Goal: Transaction & Acquisition: Purchase product/service

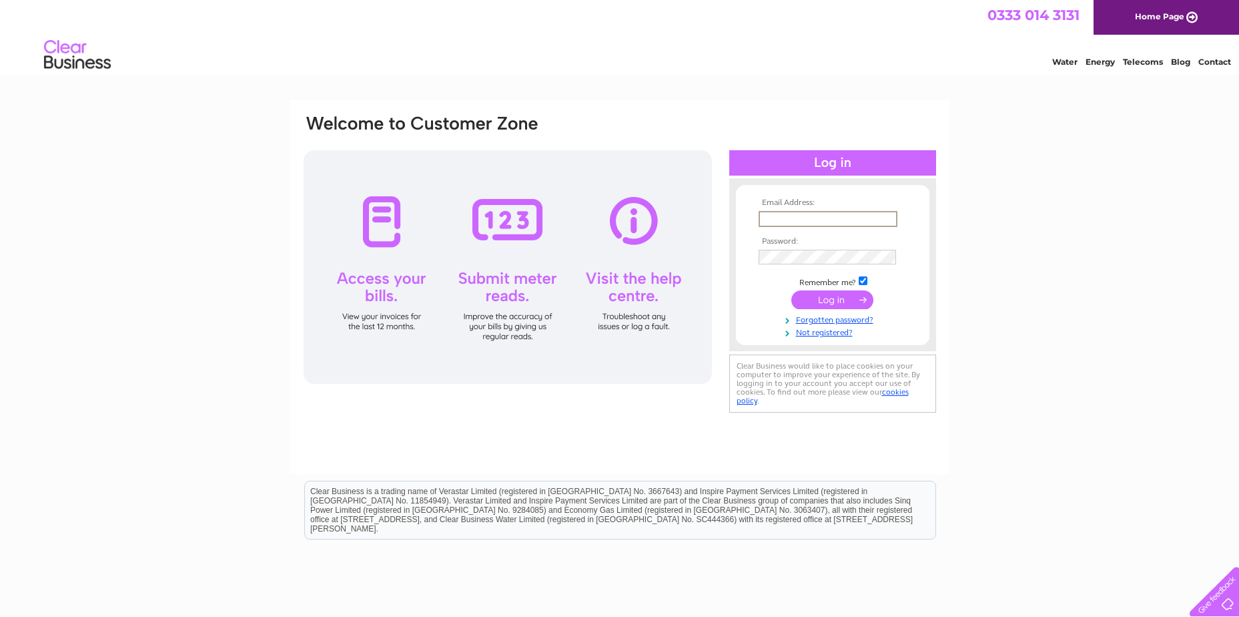
click at [802, 218] on input "text" at bounding box center [828, 219] width 139 height 16
paste input "financedept@brucestevenson.co.uk"
type input "financedept@brucestevenson.co.uk"
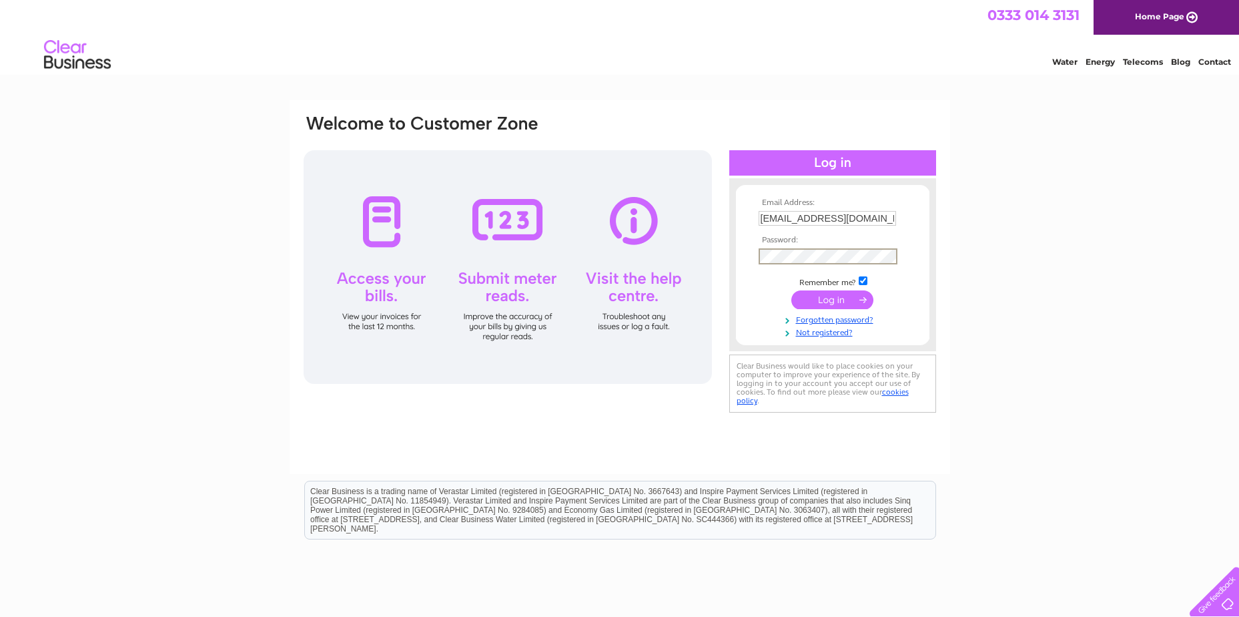
click at [864, 281] on input "checkbox" at bounding box center [863, 280] width 9 height 9
checkbox input "false"
click at [850, 293] on input "submit" at bounding box center [832, 298] width 82 height 19
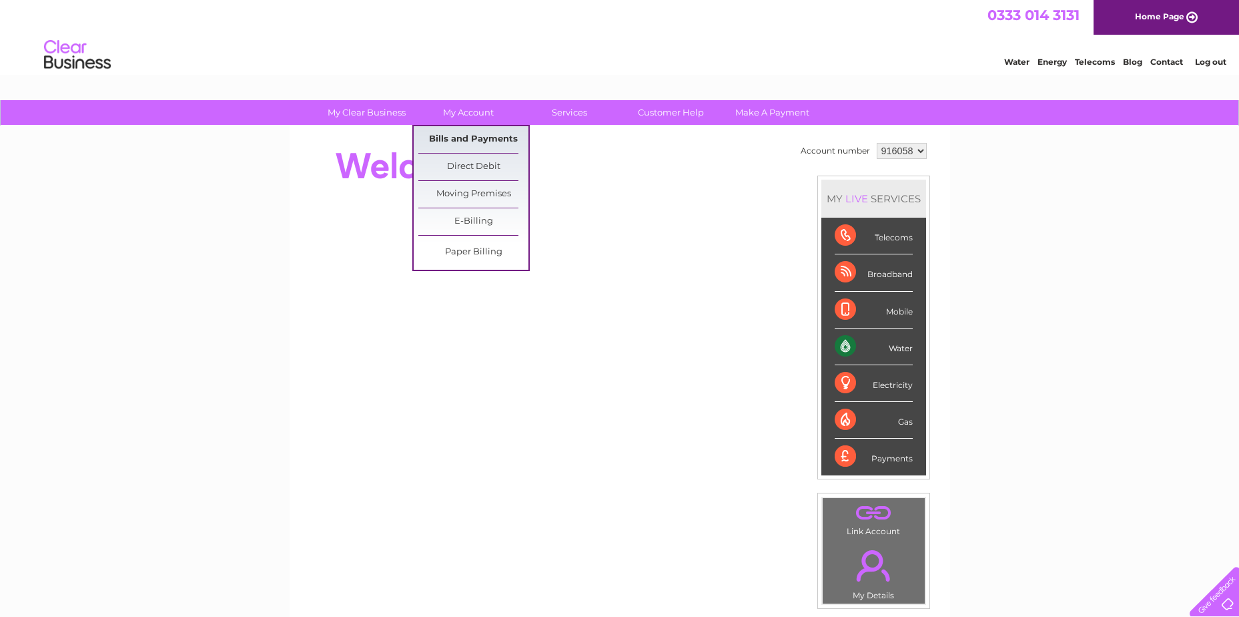
click at [478, 130] on link "Bills and Payments" at bounding box center [473, 139] width 110 height 27
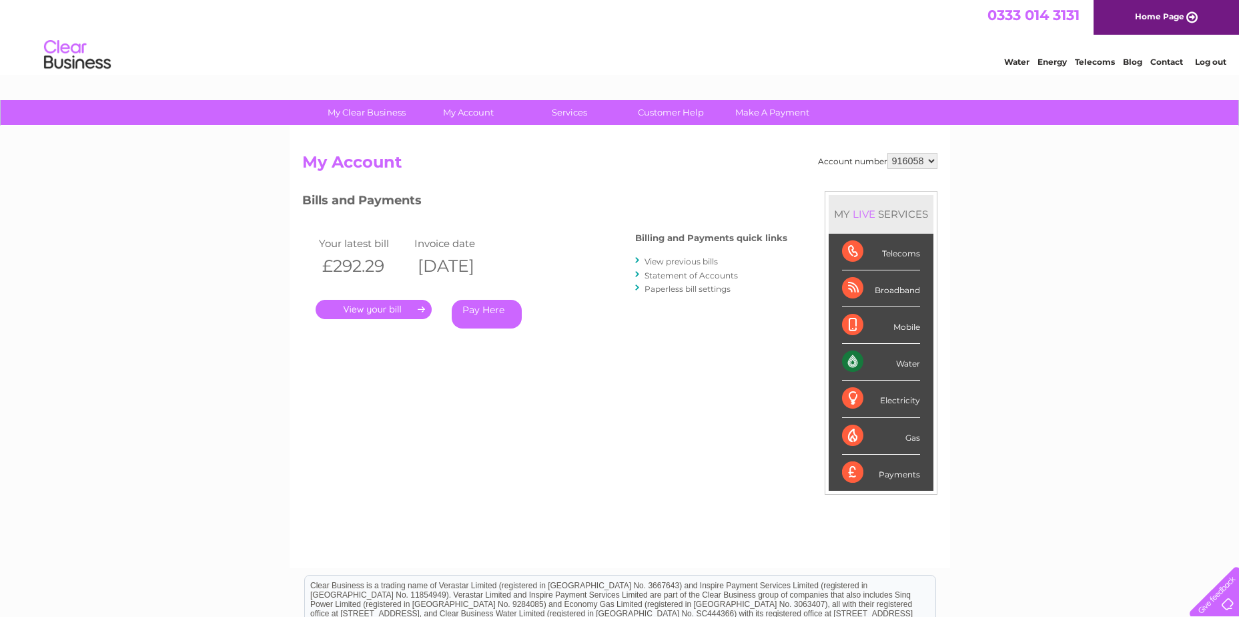
click at [499, 312] on link "Pay Here" at bounding box center [487, 314] width 70 height 29
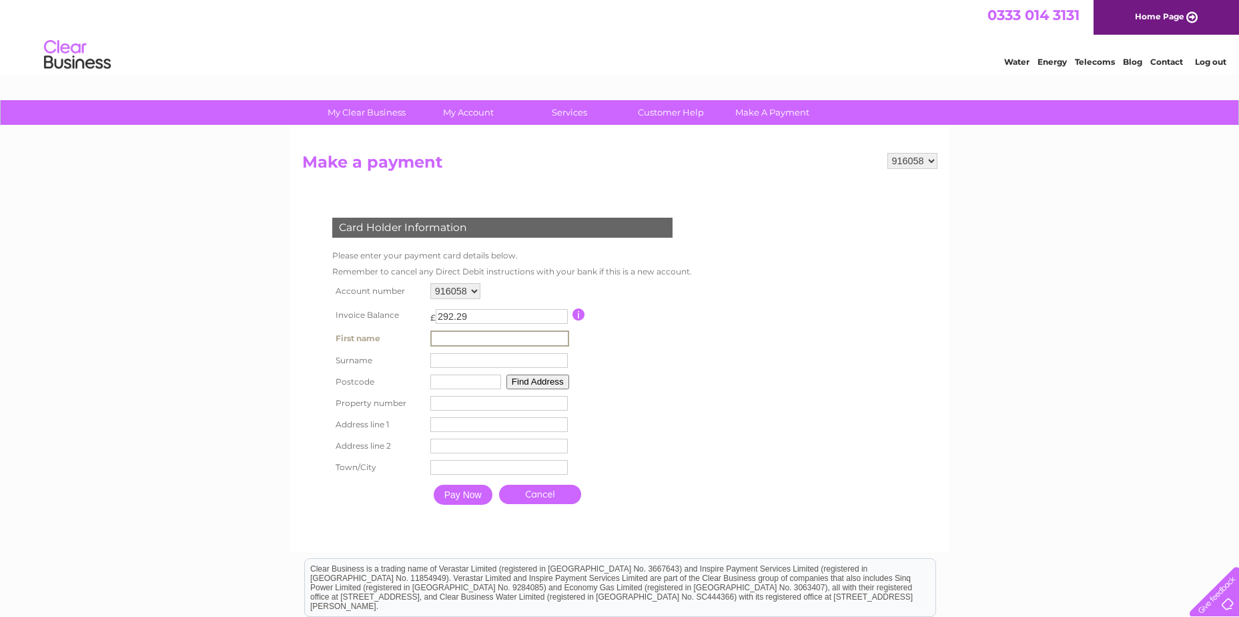
click at [471, 335] on input "text" at bounding box center [499, 338] width 139 height 16
type input "HOWDEN"
click at [440, 359] on input "text" at bounding box center [499, 360] width 139 height 16
type input "HOWDEN"
click at [270, 420] on div "My Clear Business Login Details My Details My Preferences Link Account My Accou…" at bounding box center [619, 439] width 1239 height 679
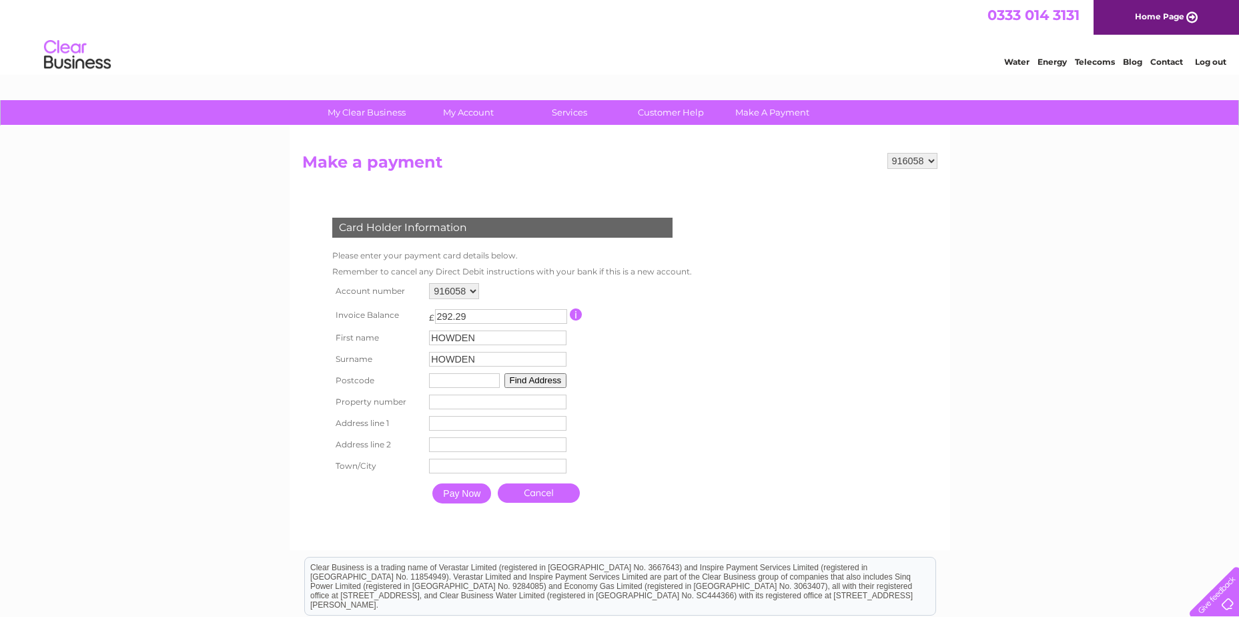
click at [470, 381] on input "text" at bounding box center [464, 380] width 71 height 15
click at [517, 377] on button "Find Address" at bounding box center [536, 380] width 63 height 15
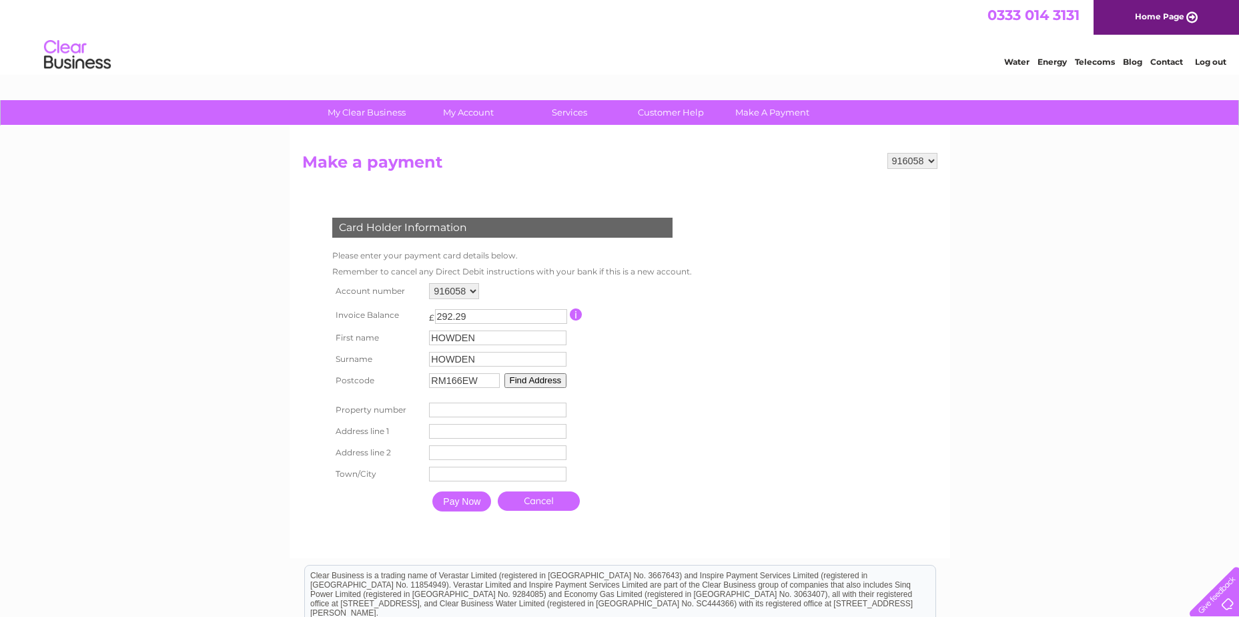
click at [461, 386] on input "RM166EW" at bounding box center [464, 380] width 71 height 15
type input "RM16 6EW"
click at [521, 379] on button "Find Address" at bounding box center [536, 380] width 63 height 15
click at [454, 406] on input "number" at bounding box center [497, 409] width 137 height 15
click at [559, 410] on input "-1" at bounding box center [497, 409] width 137 height 15
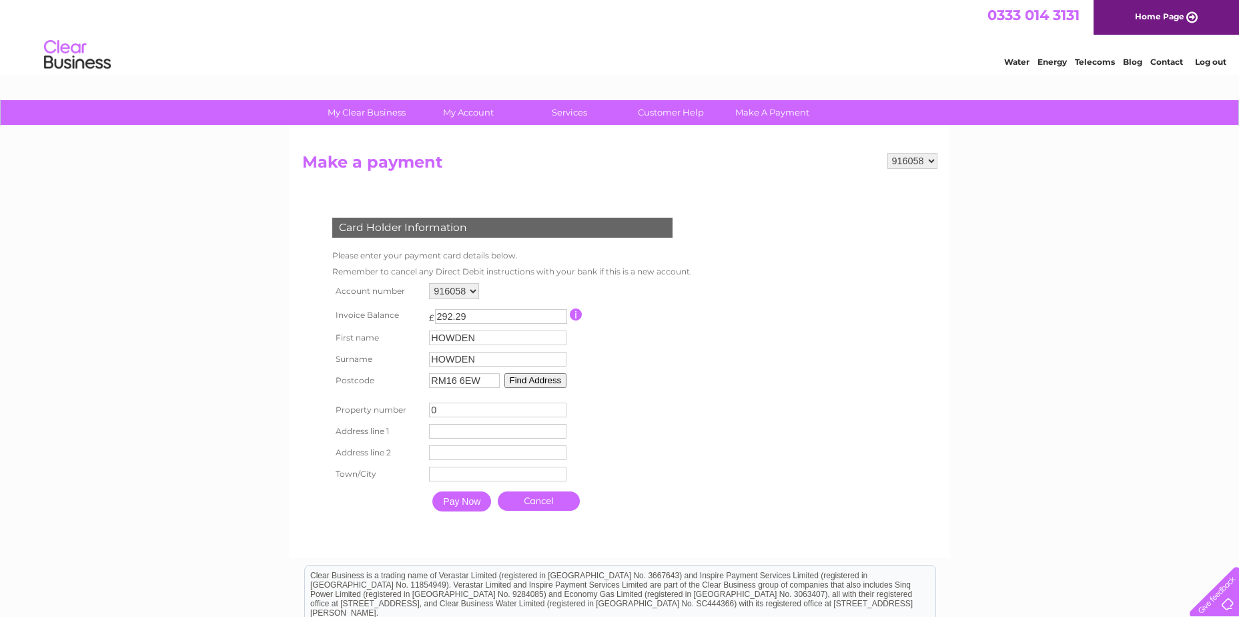
click at [559, 404] on input "0" at bounding box center [497, 409] width 137 height 15
click at [559, 404] on input "1" at bounding box center [497, 409] width 137 height 15
click at [559, 404] on input "2" at bounding box center [497, 409] width 137 height 15
click at [559, 404] on input "3" at bounding box center [497, 409] width 137 height 15
click at [559, 404] on input "4" at bounding box center [497, 409] width 137 height 15
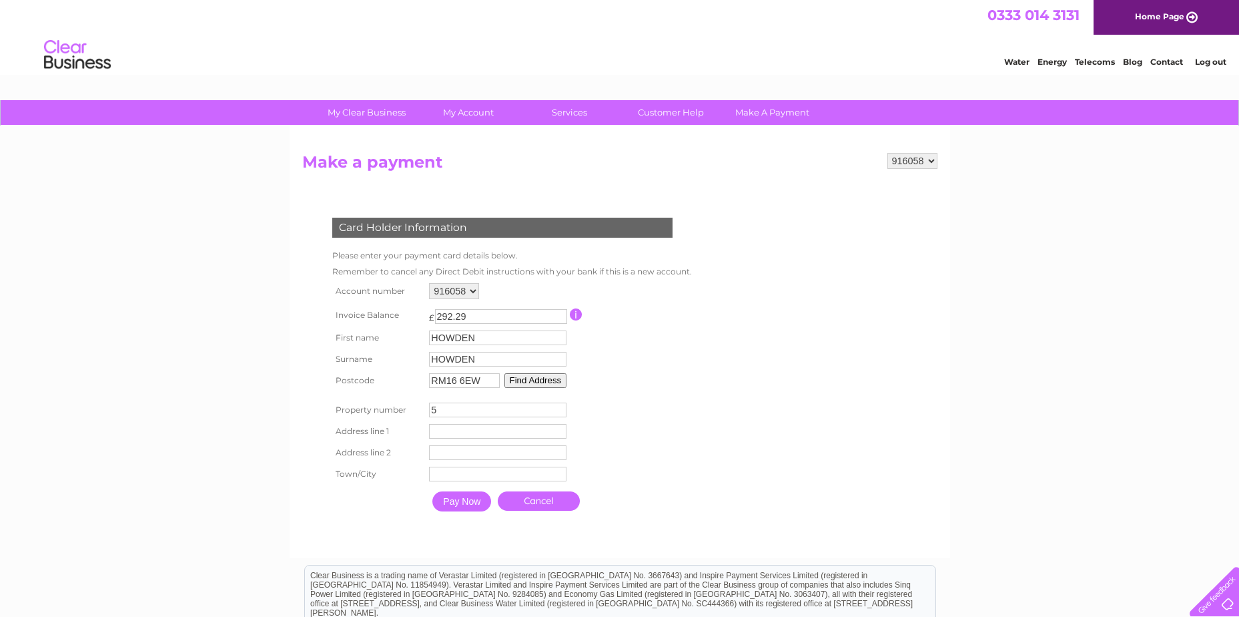
click at [559, 404] on input "5" at bounding box center [497, 409] width 137 height 15
click at [559, 404] on input "6" at bounding box center [497, 409] width 137 height 15
click at [559, 404] on input "7" at bounding box center [497, 409] width 137 height 15
click at [459, 432] on input "text" at bounding box center [497, 431] width 137 height 15
click at [452, 414] on input "7" at bounding box center [497, 409] width 137 height 15
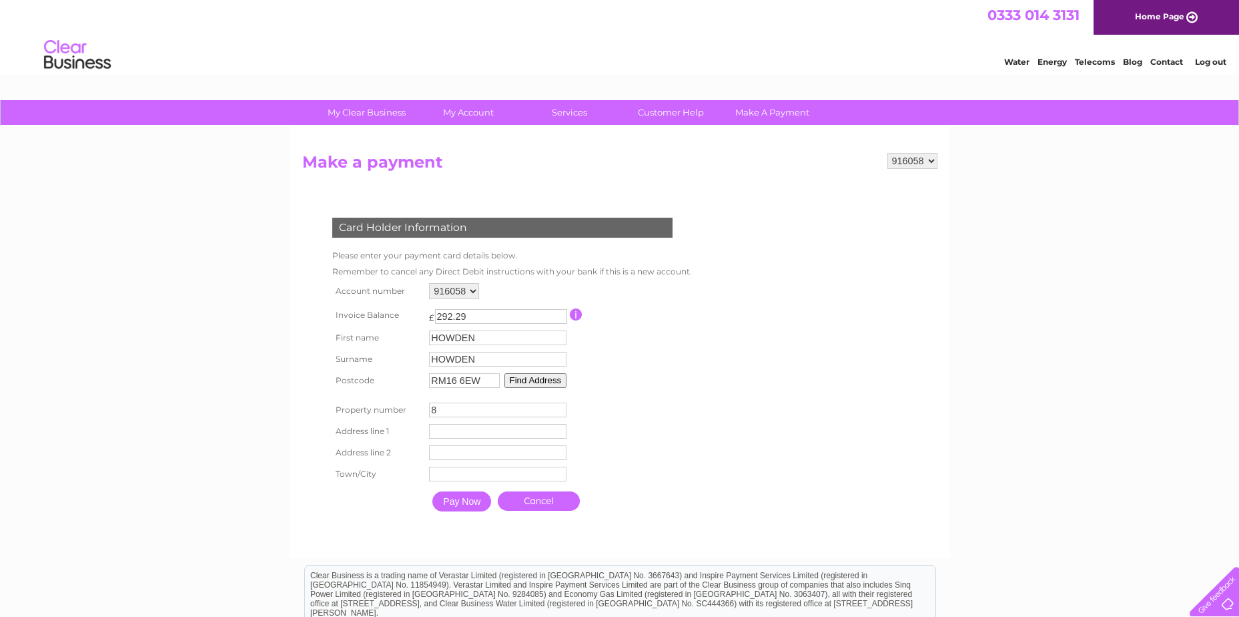
type input "8"
click at [561, 406] on input "8" at bounding box center [497, 409] width 137 height 15
click at [454, 432] on input "text" at bounding box center [497, 431] width 137 height 15
type input "Unit 8 Lakeside Business Village"
type input "Fleming Road"
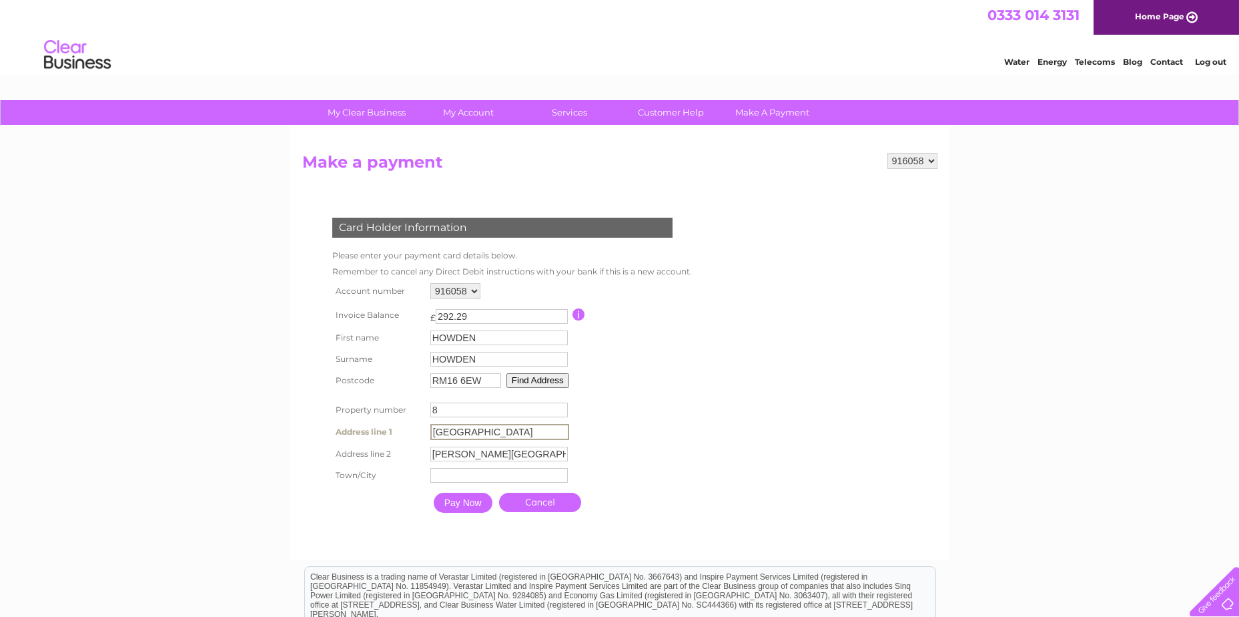
type input "Grays"
drag, startPoint x: 550, startPoint y: 429, endPoint x: 428, endPoint y: 422, distance: 121.7
click at [428, 422] on td "Howden UK Brokers Ltd Address Line One" at bounding box center [499, 431] width 145 height 23
type input "Unit 8 Lakeside Business Village"
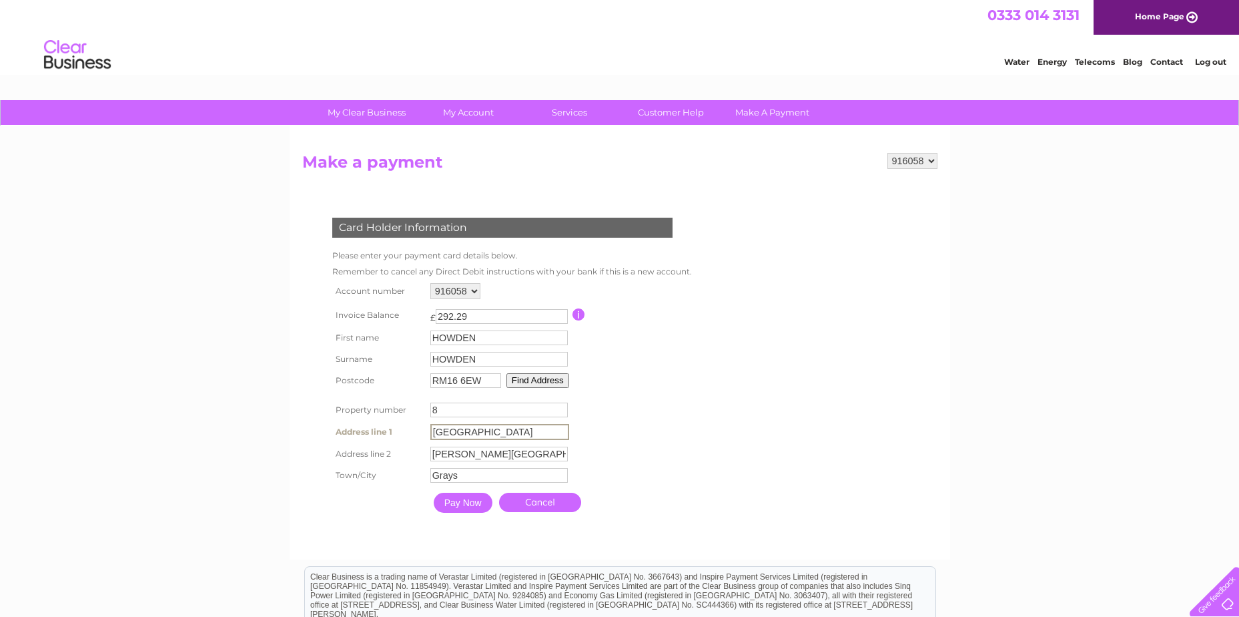
click at [629, 388] on table "Account number 916058 920514 Invoice Balance £ 292.29 First name HOWDEN 8" at bounding box center [511, 400] width 364 height 240
click at [464, 505] on input "Pay Now" at bounding box center [461, 501] width 59 height 20
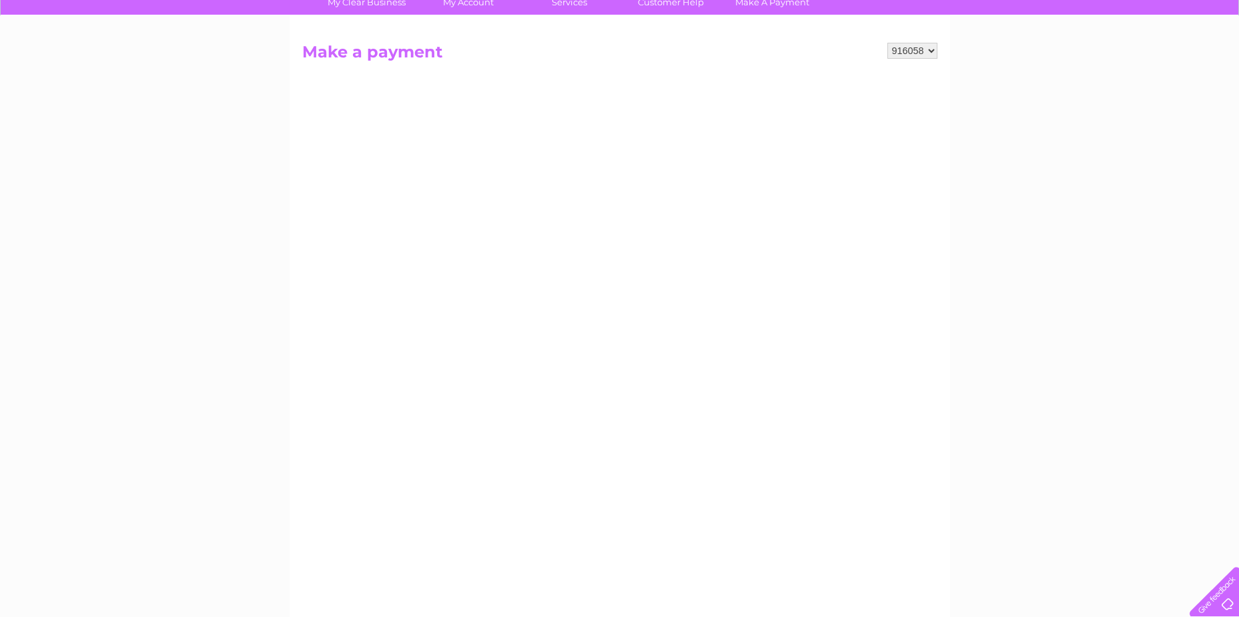
scroll to position [67, 0]
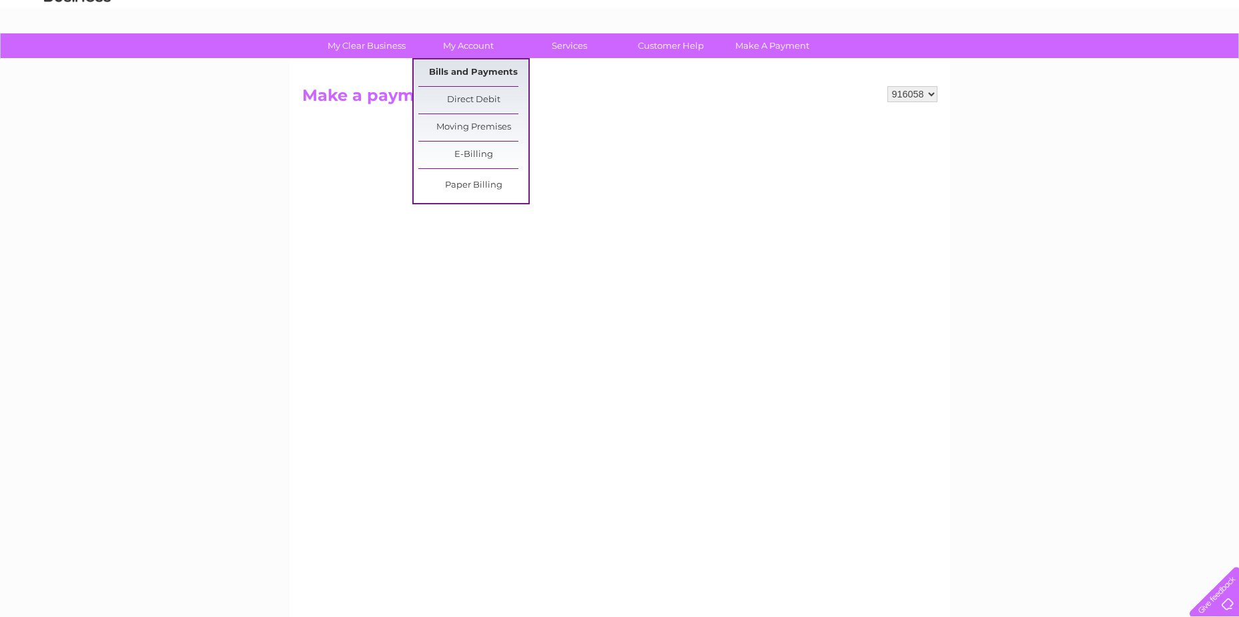
click at [465, 73] on link "Bills and Payments" at bounding box center [473, 72] width 110 height 27
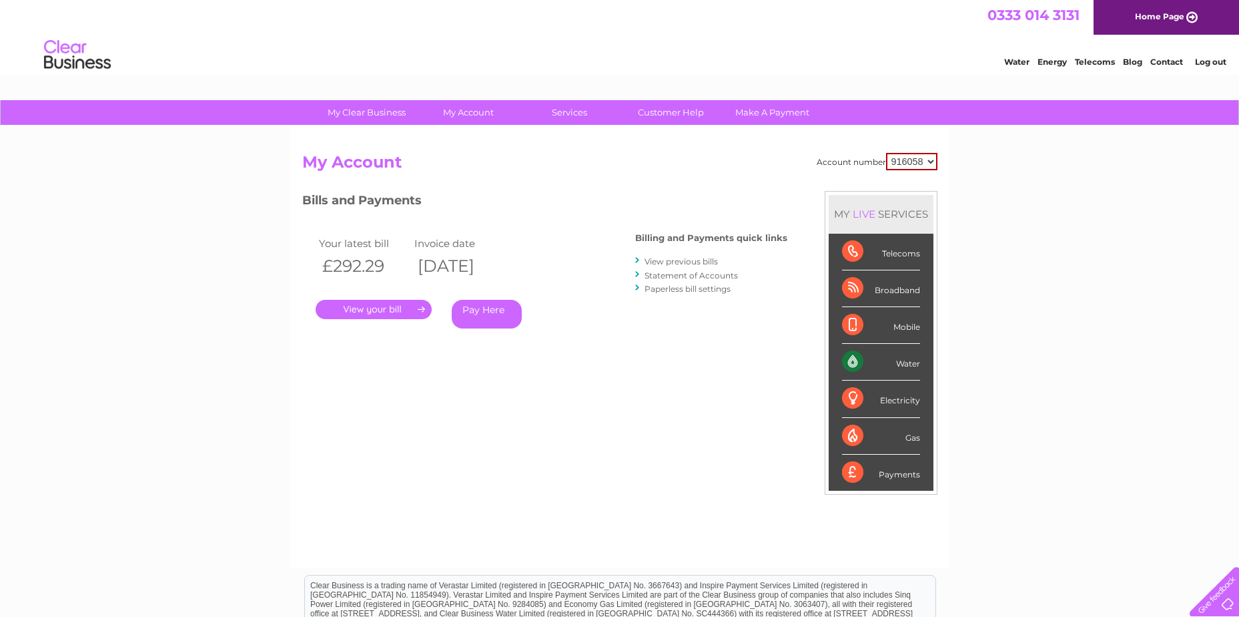
click at [724, 277] on link "Statement of Accounts" at bounding box center [691, 275] width 93 height 10
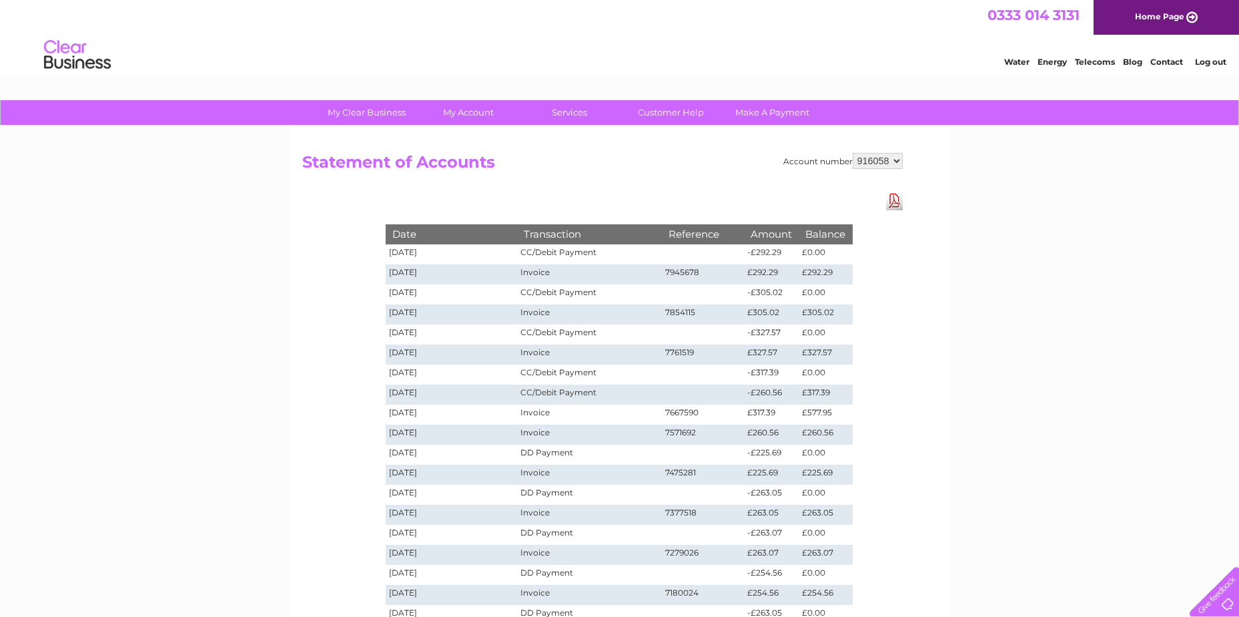
click at [860, 157] on select "916058 920514" at bounding box center [878, 161] width 50 height 16
select select "920514"
click at [853, 153] on select "916058 920514" at bounding box center [878, 161] width 50 height 16
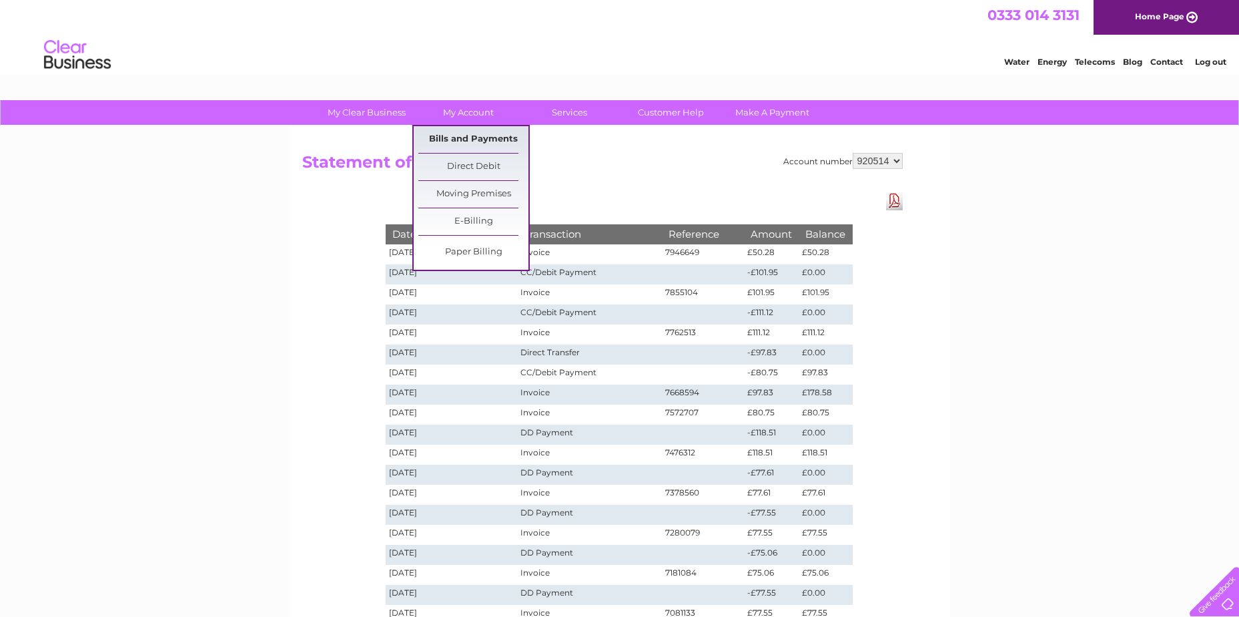
click at [474, 137] on link "Bills and Payments" at bounding box center [473, 139] width 110 height 27
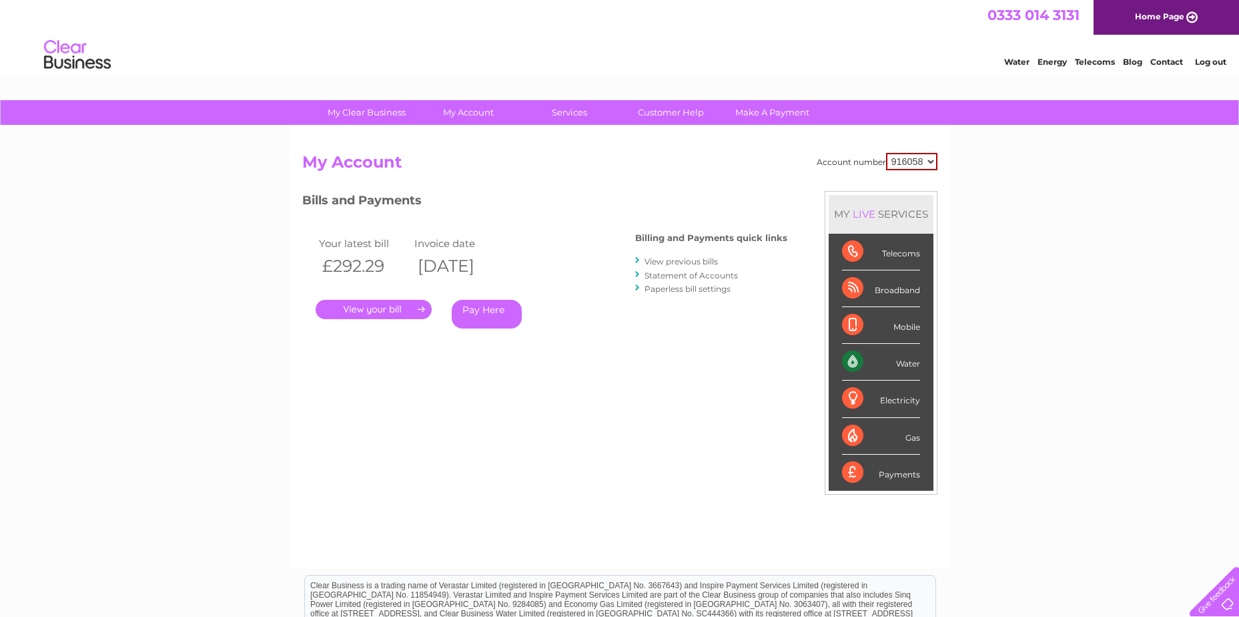
click at [889, 163] on select "916058 920514" at bounding box center [911, 161] width 51 height 17
select select "920514"
click at [886, 153] on select "916058 920514" at bounding box center [911, 161] width 51 height 17
click at [477, 314] on link "Pay Here" at bounding box center [487, 314] width 70 height 29
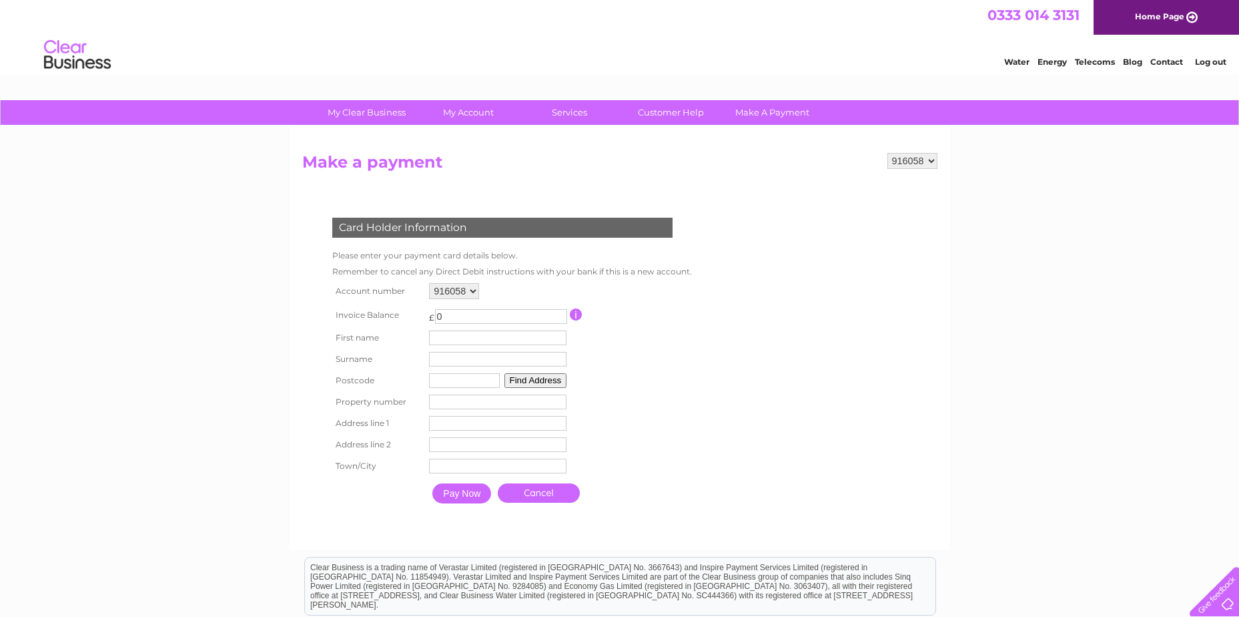
click at [474, 312] on input "0" at bounding box center [501, 316] width 132 height 15
click at [576, 318] on input "button" at bounding box center [576, 314] width 13 height 12
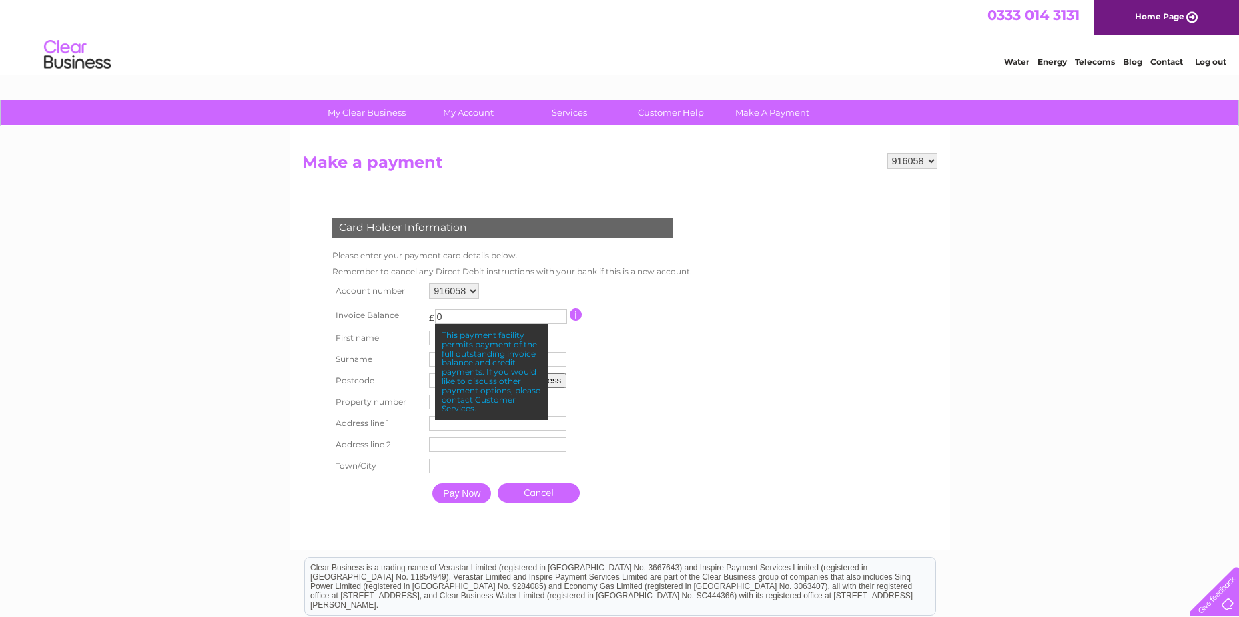
click at [576, 318] on input "button" at bounding box center [576, 314] width 13 height 12
click at [452, 314] on input "0" at bounding box center [501, 316] width 132 height 15
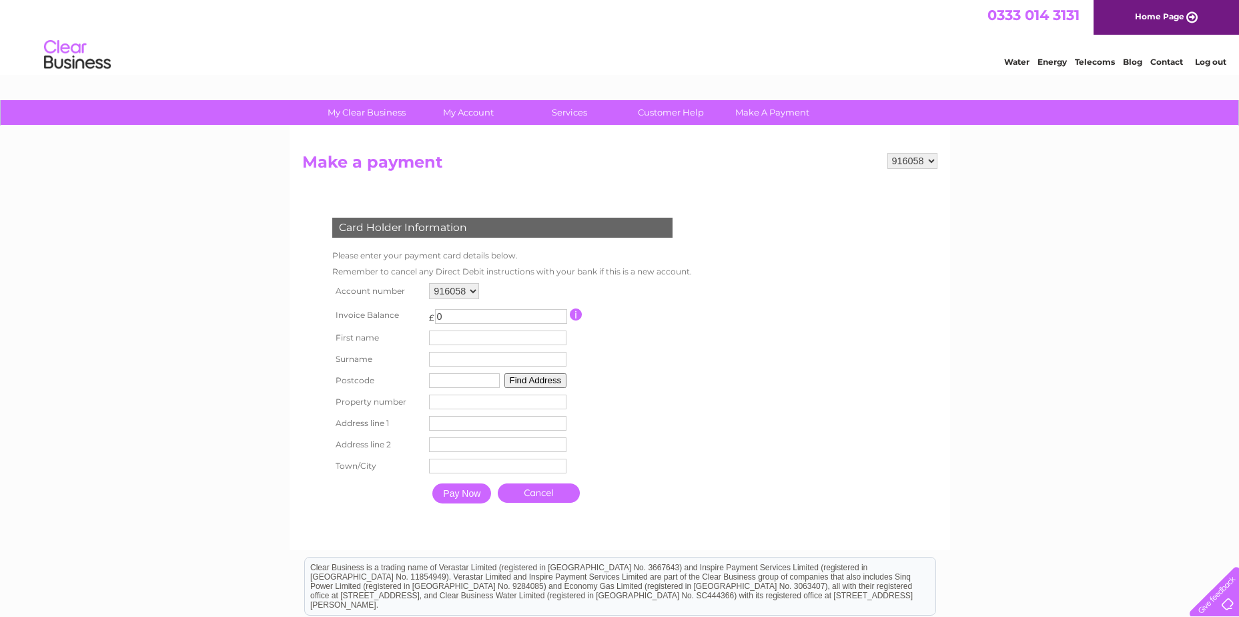
drag, startPoint x: 444, startPoint y: 314, endPoint x: 426, endPoint y: 316, distance: 17.6
click at [426, 316] on td "£ 0 This payment facility permits payment of the full outstanding invoice balan…" at bounding box center [498, 314] width 144 height 25
type input "50.28"
click at [474, 289] on select "916058 920514" at bounding box center [454, 291] width 50 height 16
select select "920514"
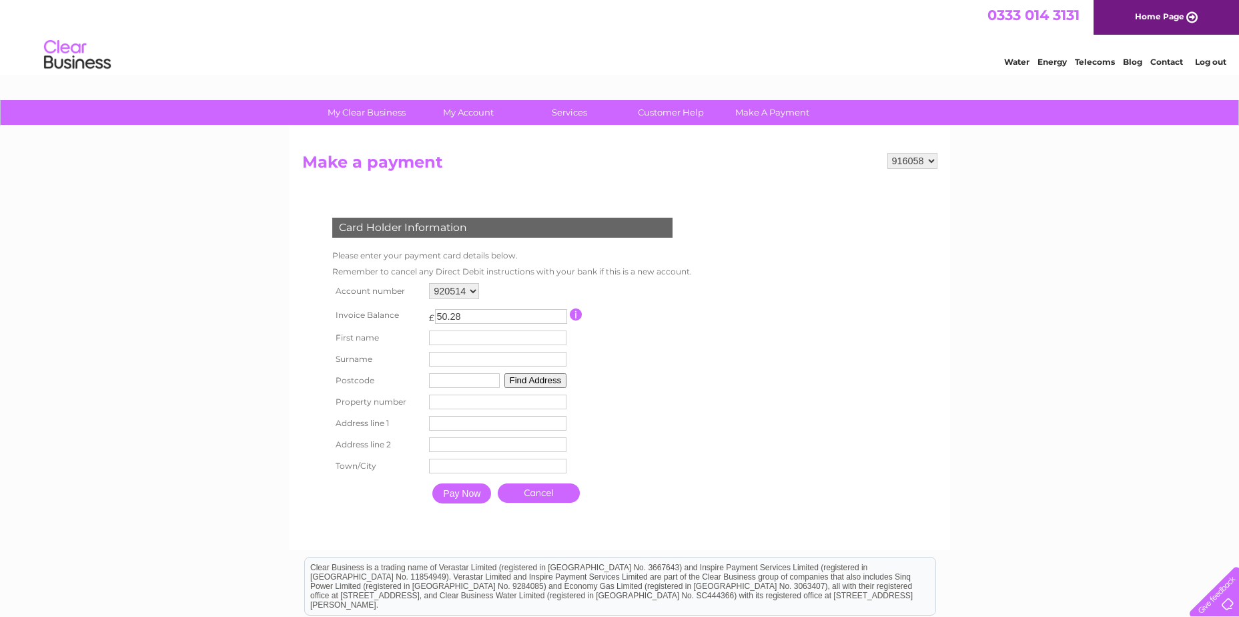
click at [429, 283] on select "916058 920514" at bounding box center [454, 291] width 50 height 16
click at [559, 294] on div "916058 920514" at bounding box center [497, 291] width 137 height 16
drag, startPoint x: 0, startPoint y: 0, endPoint x: 468, endPoint y: 310, distance: 561.9
click at [468, 310] on input "50.28" at bounding box center [501, 316] width 132 height 15
drag, startPoint x: 472, startPoint y: 314, endPoint x: 385, endPoint y: 316, distance: 87.5
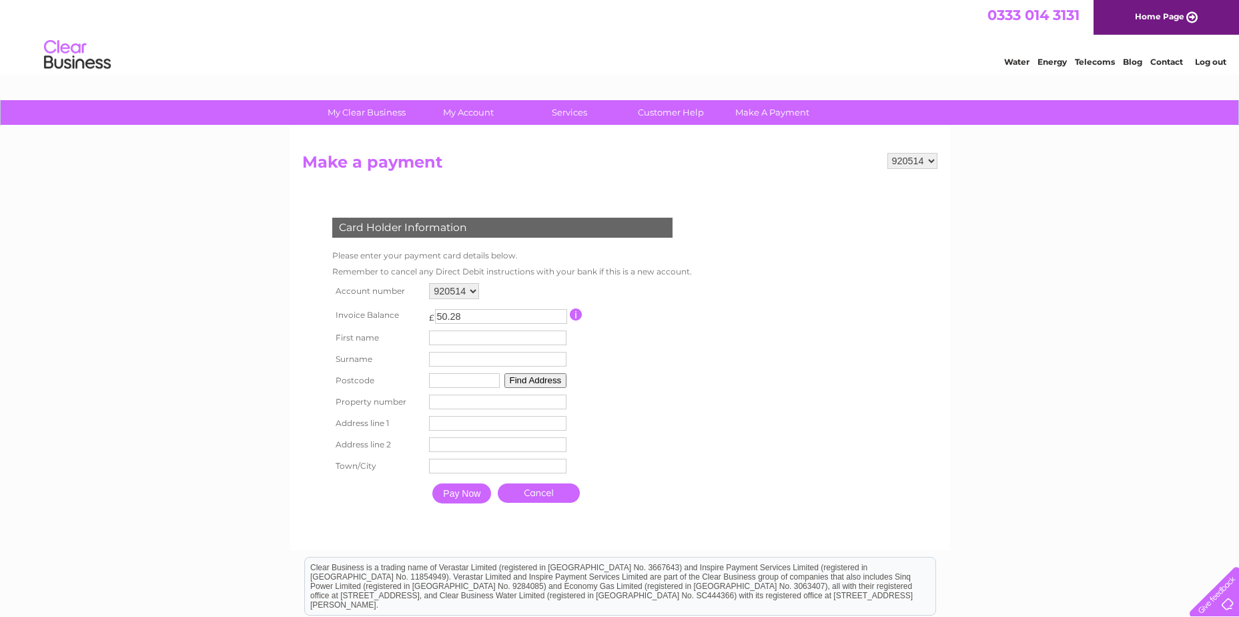
click at [385, 316] on tr "Invoice Balance £ 50.28 This payment facility permits payment of the full outst…" at bounding box center [509, 314] width 360 height 25
click at [623, 332] on table "Account number 916058 920514 Invoice Balance £ First name Surname" at bounding box center [509, 395] width 360 height 230
click at [471, 290] on select "916058 920514" at bounding box center [454, 291] width 50 height 16
select select "916058"
click at [429, 283] on select "916058 920514" at bounding box center [454, 291] width 50 height 16
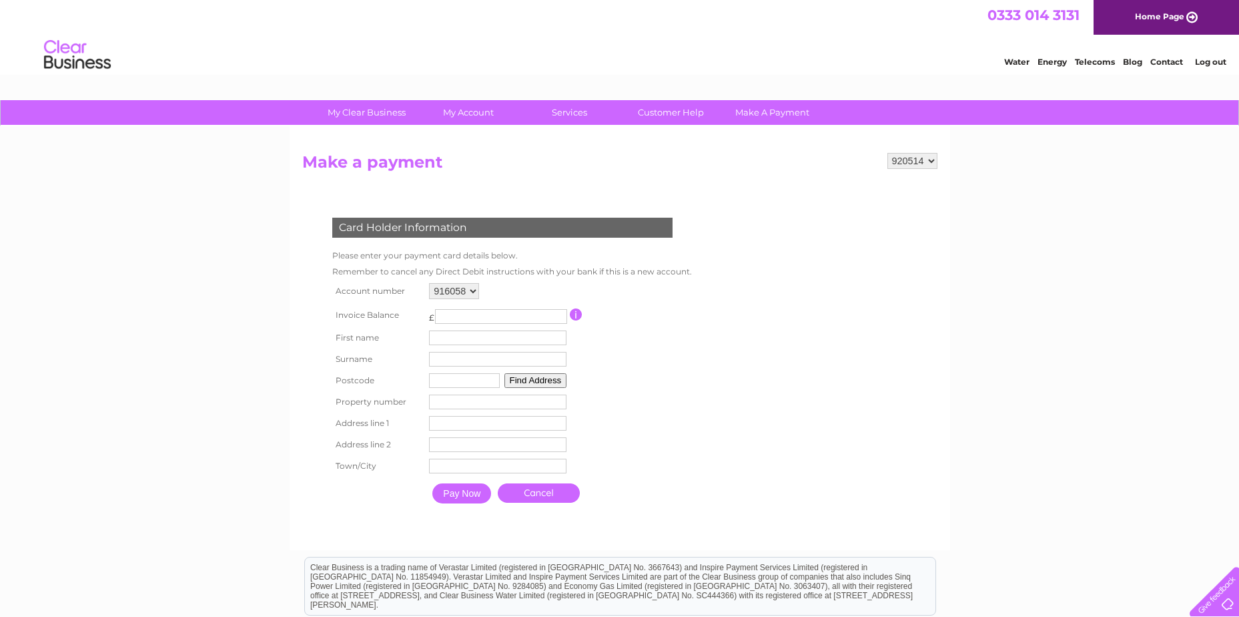
click at [470, 290] on select "916058 920514" at bounding box center [454, 291] width 50 height 16
click at [469, 285] on select "916058 920514" at bounding box center [454, 291] width 50 height 16
select select "920514"
click at [429, 283] on select "916058 920514" at bounding box center [454, 291] width 50 height 16
click at [466, 341] on input "text" at bounding box center [497, 337] width 137 height 15
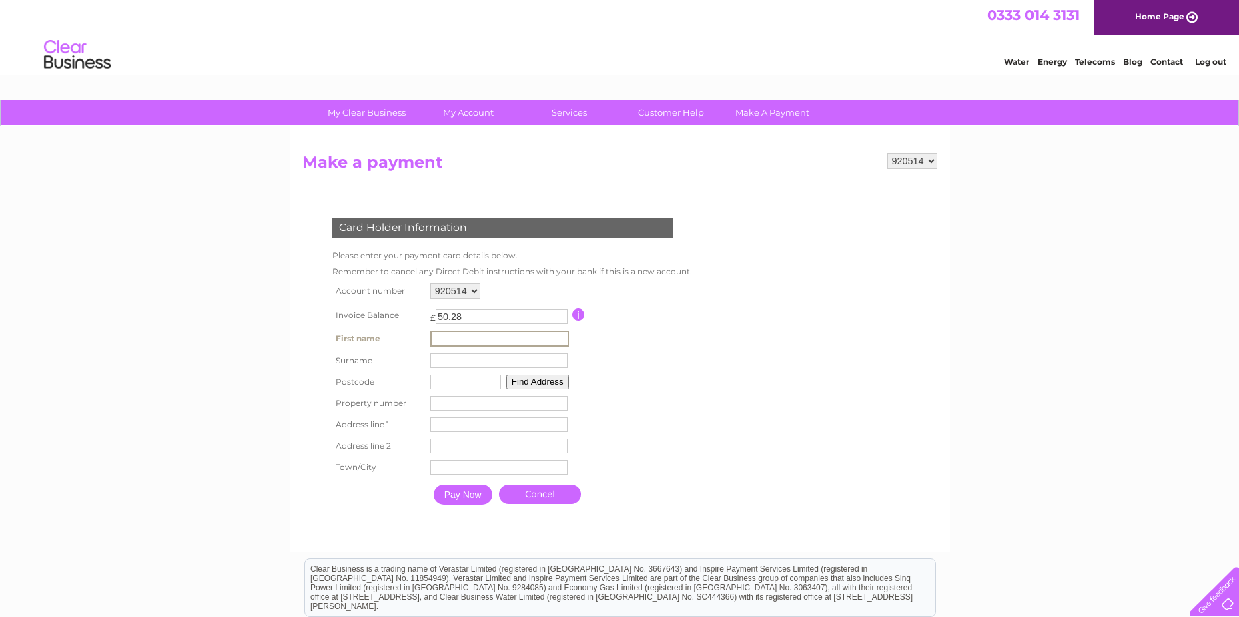
type input "HOWDEN"
type input "1"
type input "RM16 6EW"
type input "[GEOGRAPHIC_DATA]"
type input "Fleming Road"
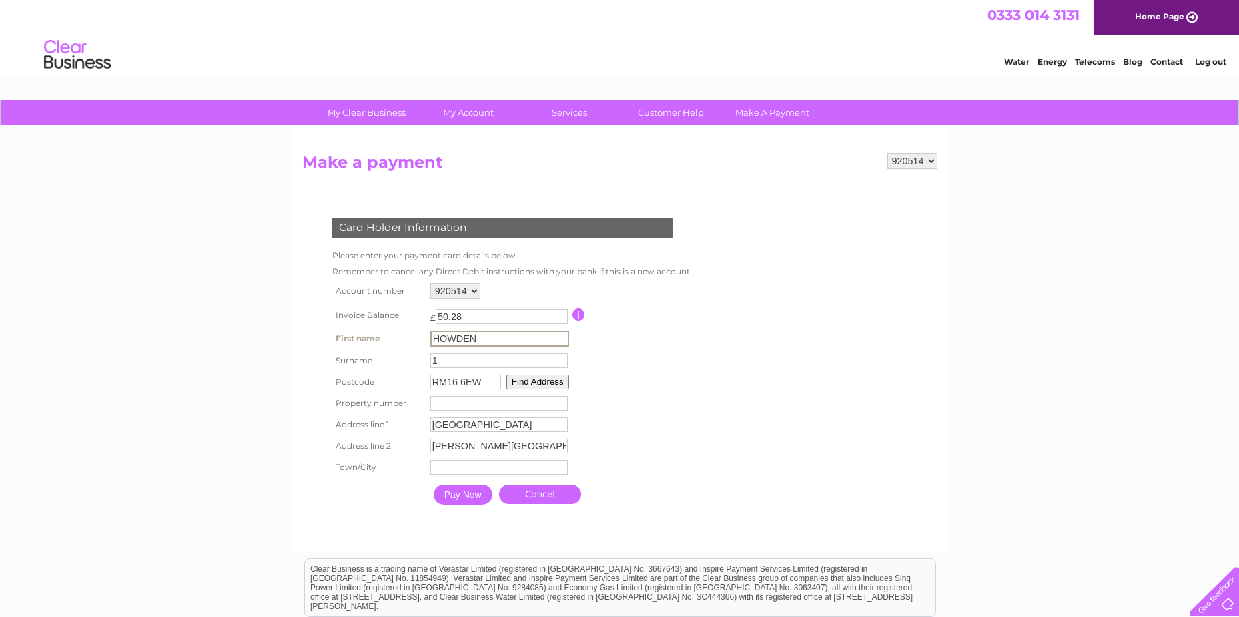
type input "Grays"
drag, startPoint x: 477, startPoint y: 340, endPoint x: 424, endPoint y: 345, distance: 53.6
click at [424, 345] on tr "First name Joanna First name" at bounding box center [511, 338] width 364 height 23
type input "HOWDEN"
click at [446, 359] on input "1" at bounding box center [498, 360] width 137 height 15
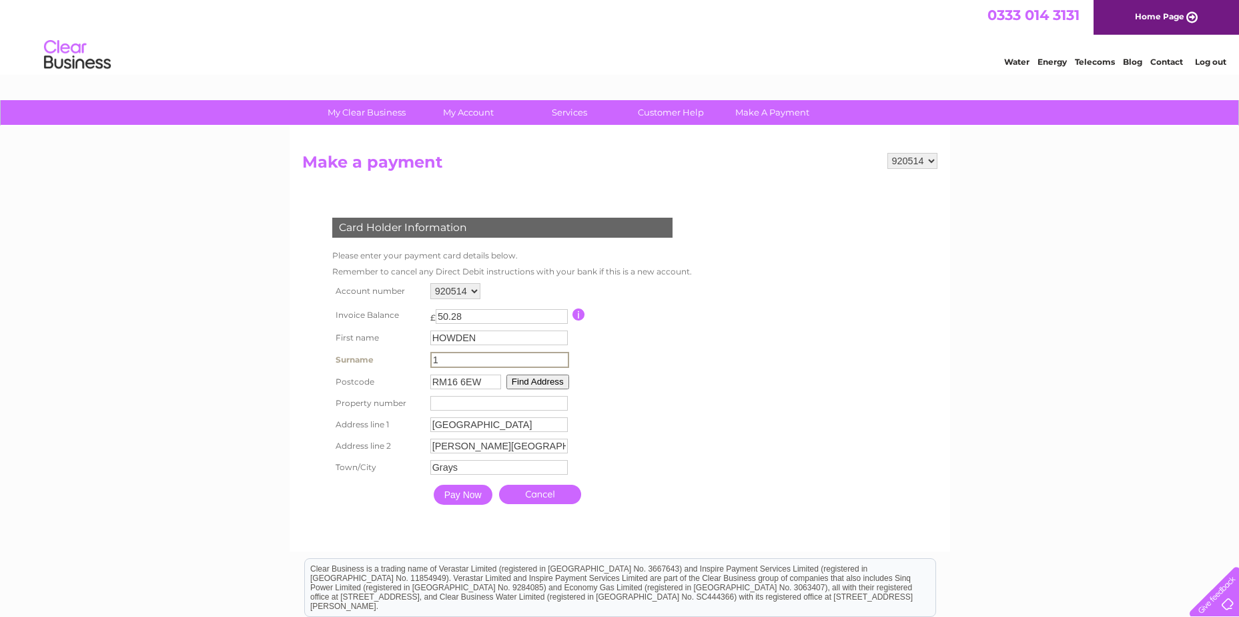
drag, startPoint x: 450, startPoint y: 360, endPoint x: 414, endPoint y: 365, distance: 35.8
click at [414, 365] on tr "Surname 1 Surname" at bounding box center [511, 359] width 364 height 23
click at [751, 338] on form "916058 920514 Make a payment Card Holder Information Please enter your payment …" at bounding box center [619, 345] width 635 height 385
drag, startPoint x: 484, startPoint y: 366, endPoint x: 400, endPoint y: 358, distance: 84.4
click at [400, 358] on tr "Surname HOWDEN Surname" at bounding box center [511, 359] width 364 height 23
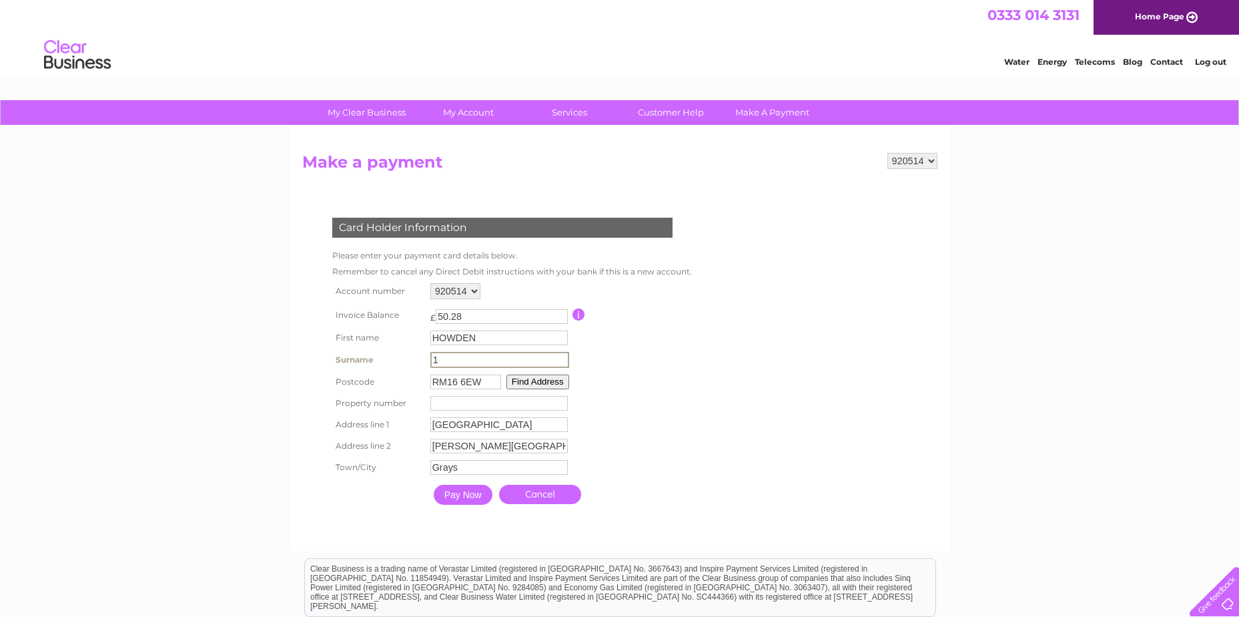
type input "1"
click at [739, 310] on form "916058 920514 Make a payment Card Holder Information Please enter your payment …" at bounding box center [619, 345] width 635 height 385
click at [450, 402] on input "number" at bounding box center [497, 401] width 137 height 15
type input "8"
click at [691, 366] on div "Card Holder Information Please enter your payment card details below. Remember …" at bounding box center [505, 357] width 406 height 306
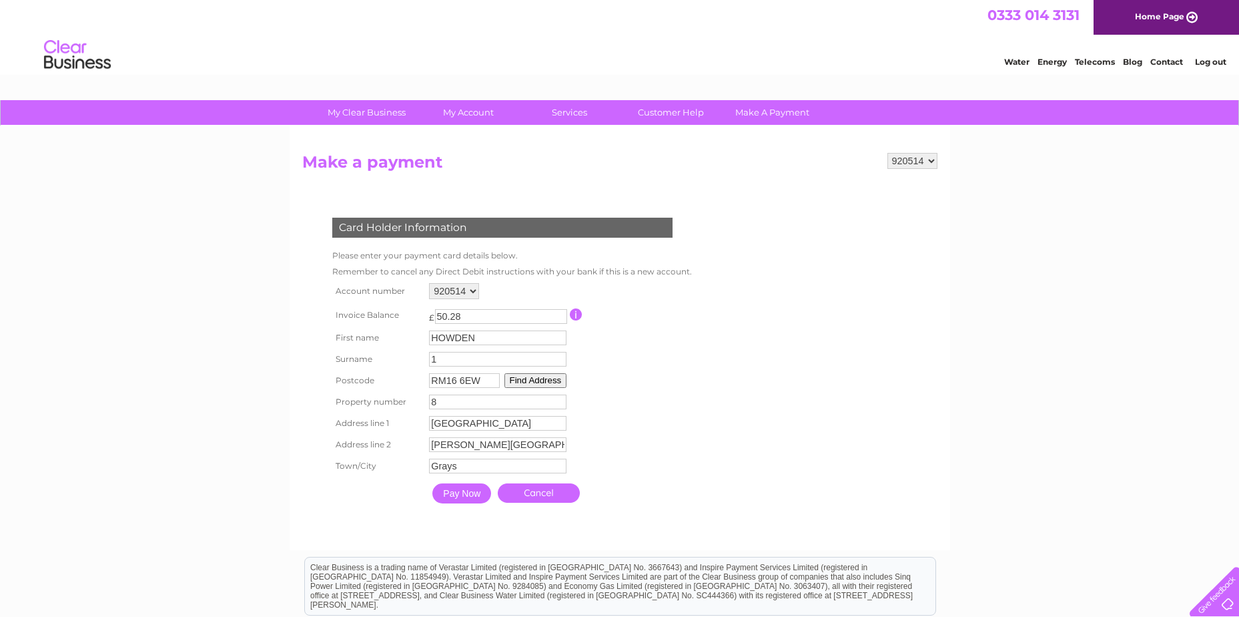
click at [472, 497] on input "Pay Now" at bounding box center [461, 493] width 59 height 20
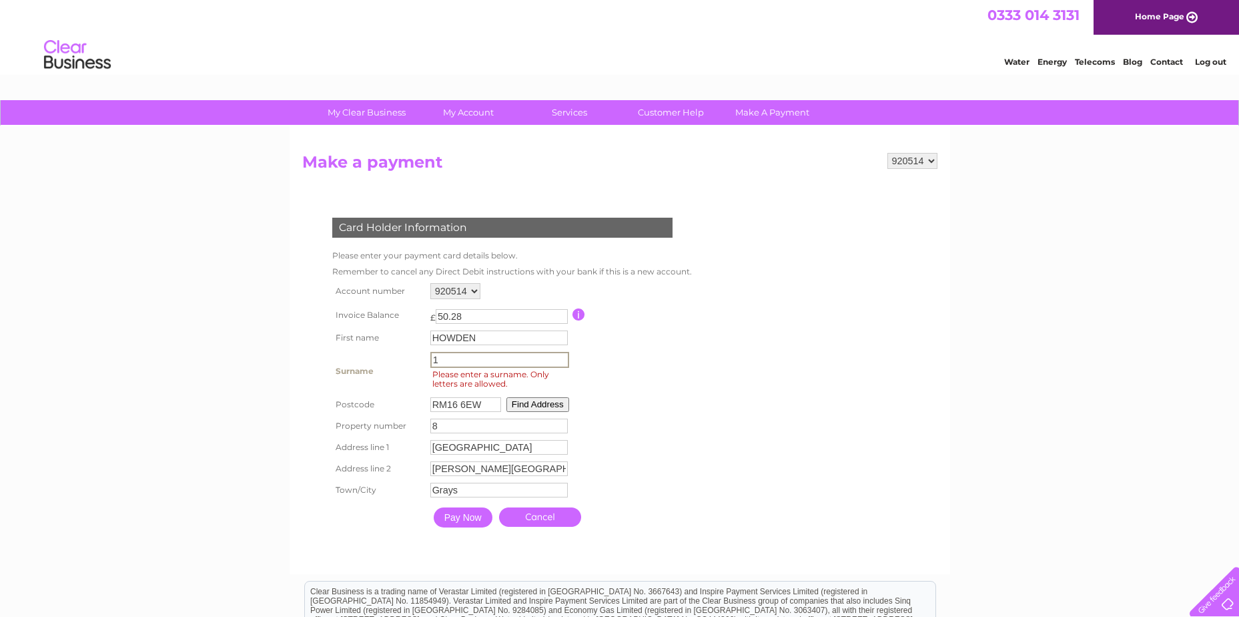
drag, startPoint x: 436, startPoint y: 358, endPoint x: 415, endPoint y: 352, distance: 22.2
click at [415, 352] on tr "Surname 1 Surname Please enter a surname. Only letters are allowed." at bounding box center [511, 370] width 364 height 45
type input "HOWDEN"
click at [667, 307] on td at bounding box center [633, 314] width 120 height 25
click at [462, 522] on input "Pay Now" at bounding box center [461, 516] width 59 height 20
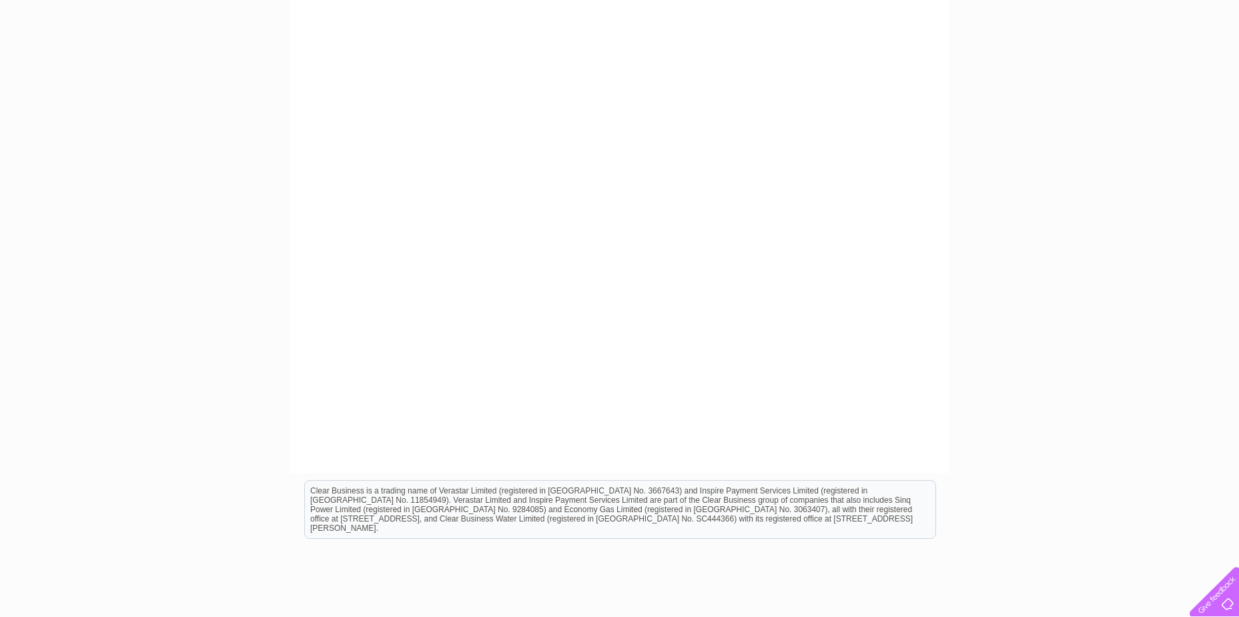
scroll to position [67, 0]
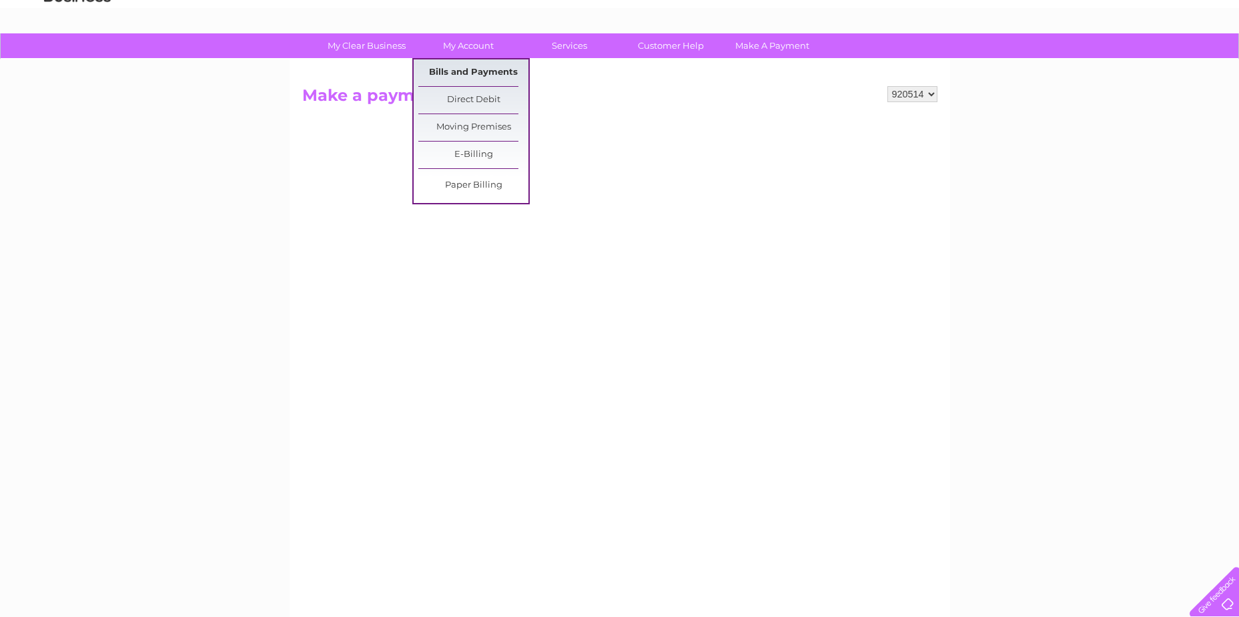
click at [492, 70] on link "Bills and Payments" at bounding box center [473, 72] width 110 height 27
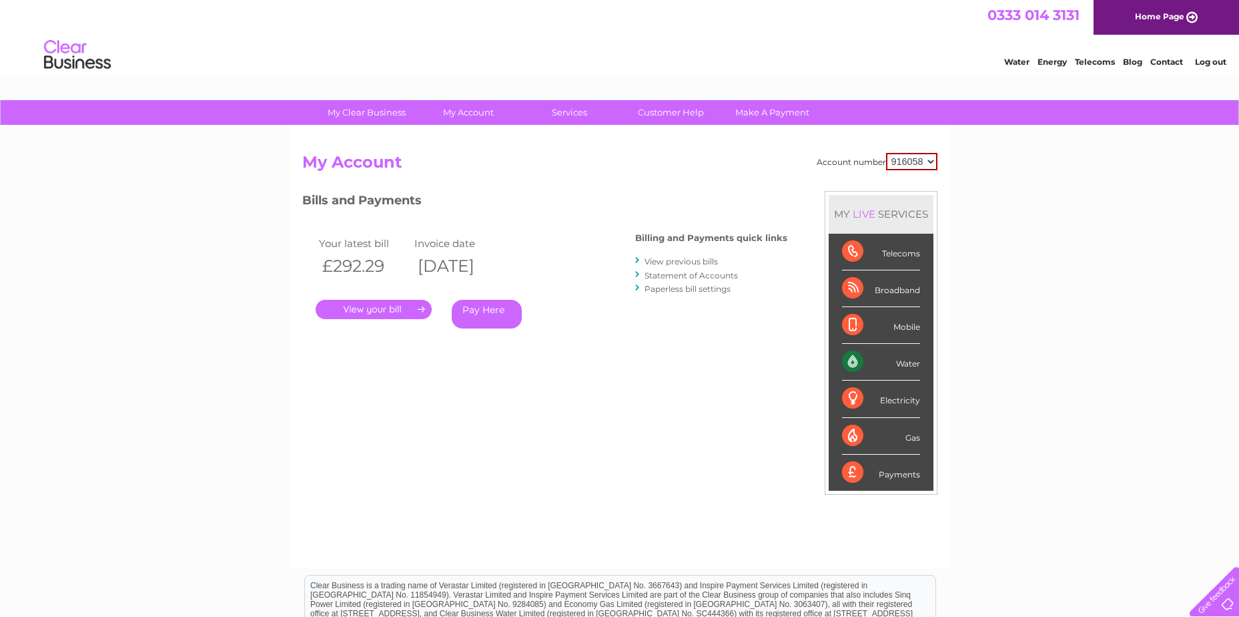
click at [904, 159] on select "916058 920514" at bounding box center [911, 161] width 51 height 17
select select "920514"
click at [886, 153] on select "916058 920514" at bounding box center [911, 161] width 51 height 17
click at [684, 278] on link "Statement of Accounts" at bounding box center [691, 275] width 93 height 10
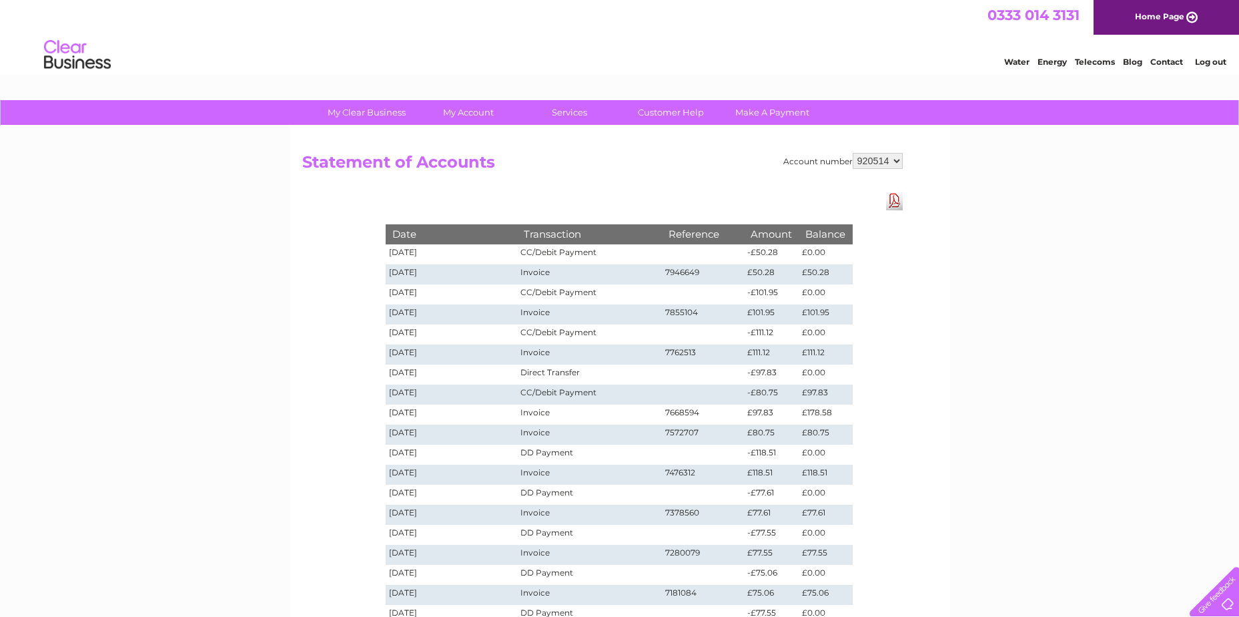
click at [1202, 63] on link "Log out" at bounding box center [1210, 62] width 31 height 10
